Goal: Obtain resource: Obtain resource

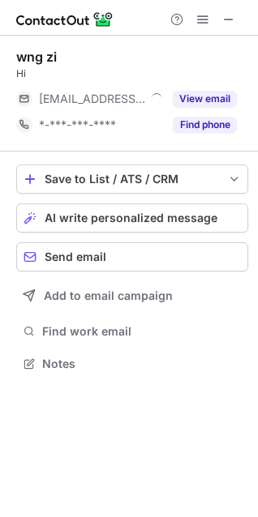
scroll to position [352, 258]
click at [224, 15] on span at bounding box center [228, 19] width 13 height 13
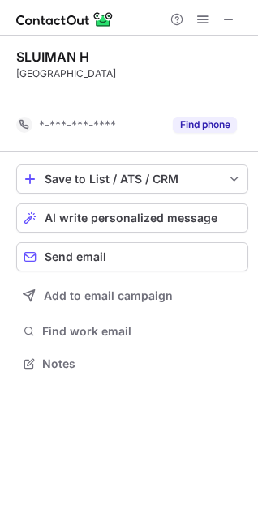
scroll to position [326, 258]
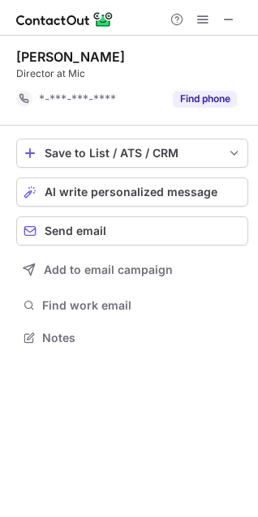
scroll to position [326, 258]
click at [226, 15] on span at bounding box center [228, 19] width 13 height 13
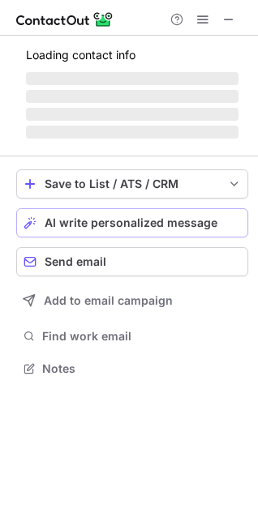
scroll to position [352, 258]
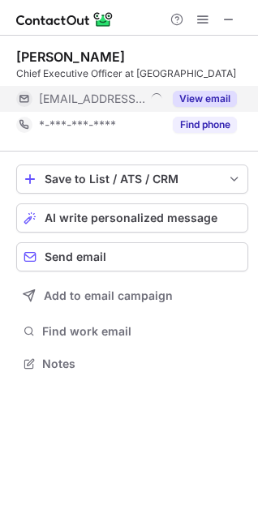
click at [197, 92] on button "View email" at bounding box center [205, 99] width 64 height 16
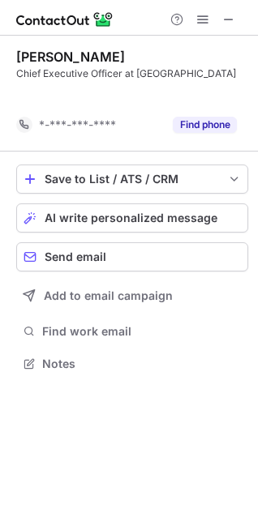
scroll to position [326, 258]
